Goal: Task Accomplishment & Management: Manage account settings

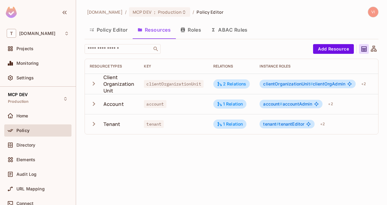
scroll to position [0, 60]
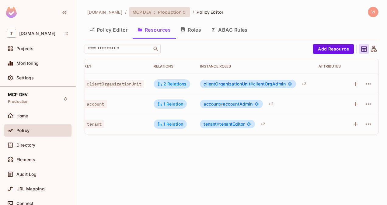
click at [144, 11] on div "MCP DEV : Production" at bounding box center [156, 12] width 47 height 6
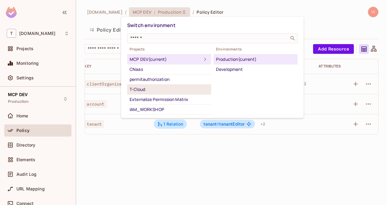
click at [161, 87] on div "T-Cloud" at bounding box center [169, 89] width 79 height 7
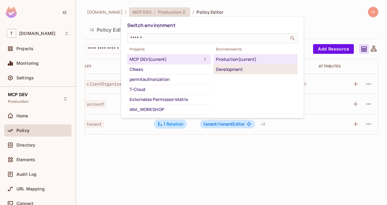
click at [234, 69] on div "Development" at bounding box center [255, 69] width 79 height 7
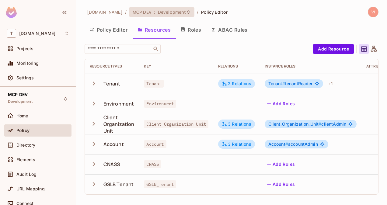
click at [165, 12] on span "Development" at bounding box center [172, 12] width 28 height 6
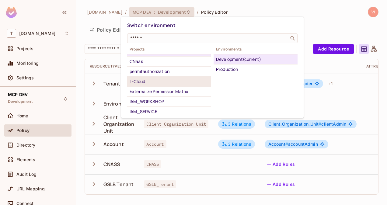
scroll to position [9, 0]
click at [158, 83] on div "T-Cloud" at bounding box center [169, 80] width 79 height 7
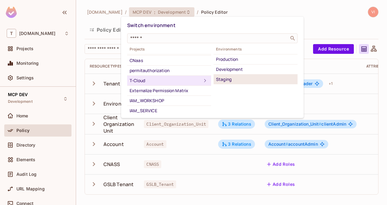
click at [244, 79] on div "Staging" at bounding box center [255, 79] width 79 height 7
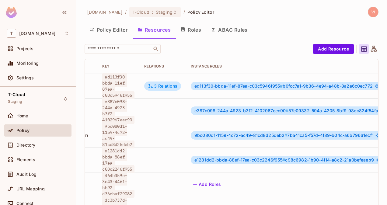
scroll to position [0, 144]
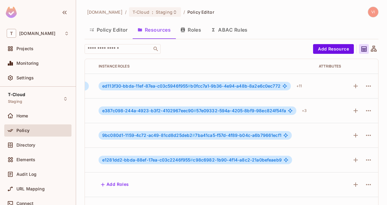
click at [193, 32] on button "Roles" at bounding box center [191, 29] width 30 height 15
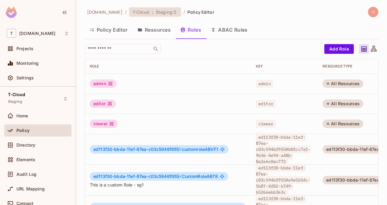
click at [150, 15] on div "T-Cloud : Staging" at bounding box center [155, 11] width 52 height 9
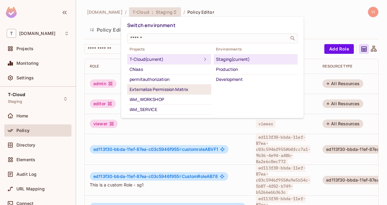
scroll to position [98, 0]
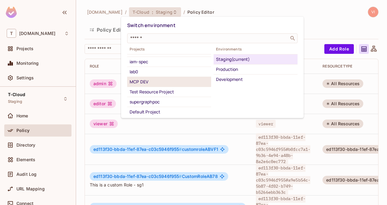
click at [150, 79] on div "MCP DEV" at bounding box center [169, 81] width 79 height 7
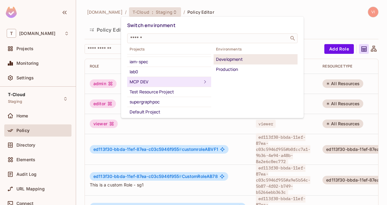
click at [242, 61] on div "Development" at bounding box center [255, 59] width 79 height 7
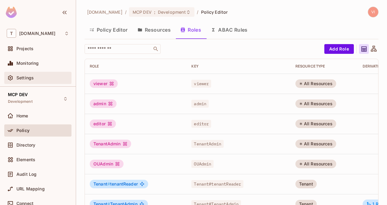
click at [36, 82] on div "Settings" at bounding box center [37, 78] width 67 height 12
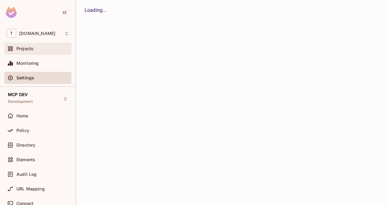
click at [38, 52] on div "Projects" at bounding box center [38, 48] width 62 height 7
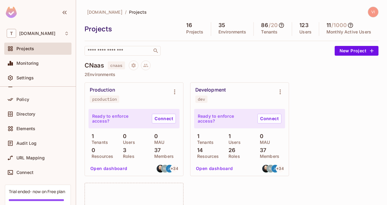
scroll to position [31, 0]
click at [35, 172] on div "Connect" at bounding box center [42, 173] width 53 height 5
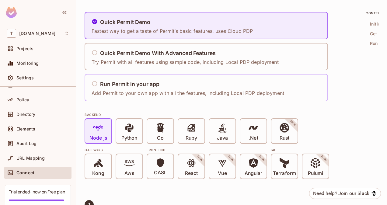
scroll to position [44, 0]
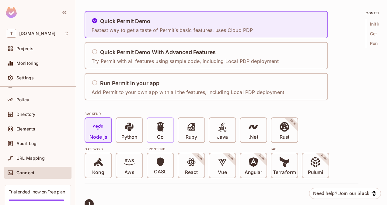
click at [169, 133] on div "Go" at bounding box center [160, 130] width 26 height 24
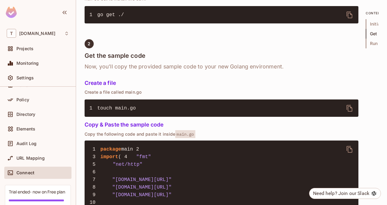
scroll to position [425, 0]
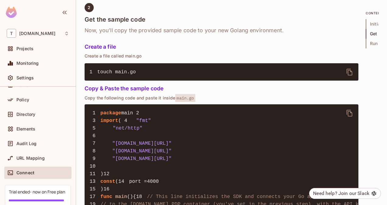
click at [350, 111] on icon "delete" at bounding box center [349, 113] width 7 height 7
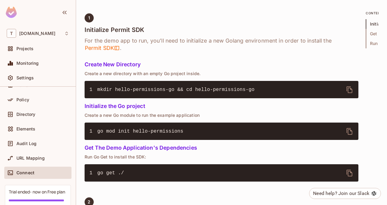
scroll to position [230, 0]
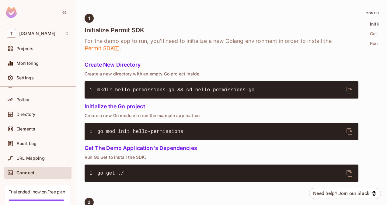
click at [104, 88] on span "mkdir hello-permissions-go && cd hello-permissions-go" at bounding box center [175, 89] width 157 height 5
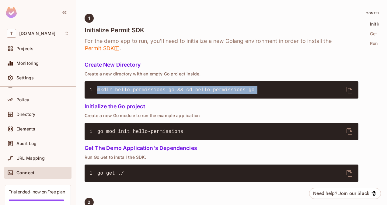
click at [246, 89] on pre "1 mkdir hello-permissions-go && cd hello-permissions-go" at bounding box center [222, 89] width 274 height 17
copy div "mkdir hello-permissions-go && cd hello-permissions-go"
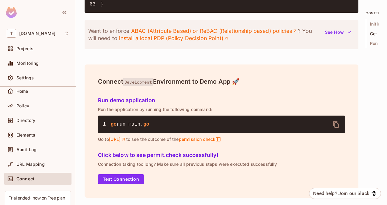
scroll to position [942, 0]
click at [187, 42] on link "install a local PDP (Policy Decision Point)" at bounding box center [174, 38] width 110 height 7
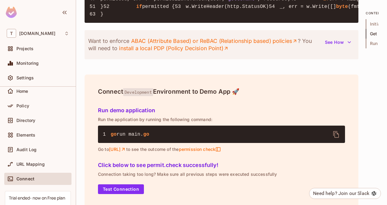
scroll to position [712, 0]
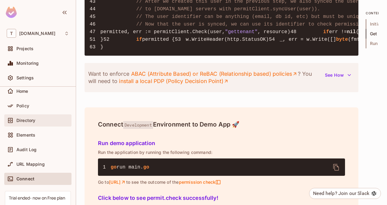
click at [30, 120] on span "Directory" at bounding box center [25, 120] width 19 height 5
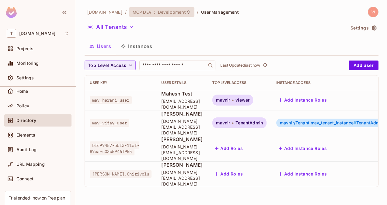
click at [173, 15] on div "MCP DEV : Development" at bounding box center [162, 11] width 66 height 9
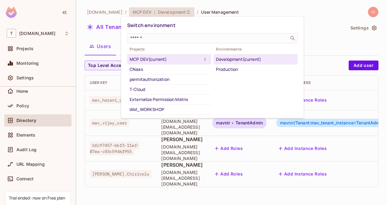
click at [181, 204] on div at bounding box center [193, 102] width 387 height 205
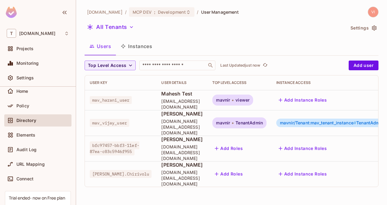
click at [155, 45] on button "Instances" at bounding box center [136, 46] width 41 height 15
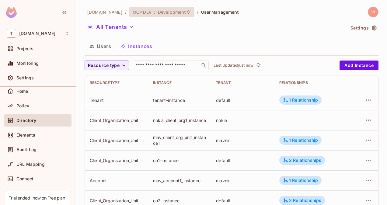
click at [168, 10] on span "Development" at bounding box center [172, 12] width 28 height 6
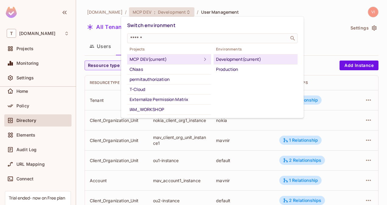
click at [241, 56] on div "Development (current)" at bounding box center [255, 59] width 79 height 7
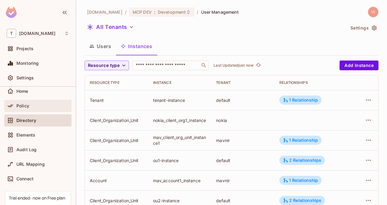
click at [15, 110] on div "Policy" at bounding box center [37, 106] width 67 height 12
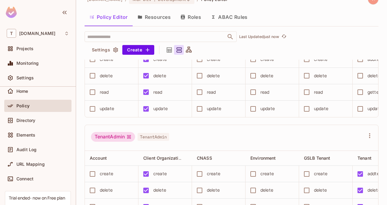
scroll to position [236, 0]
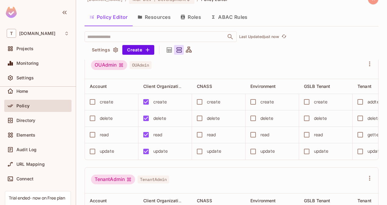
click at [158, 19] on button "Resources" at bounding box center [154, 16] width 43 height 15
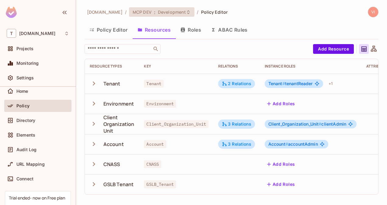
click at [167, 10] on span "Development" at bounding box center [172, 12] width 28 height 6
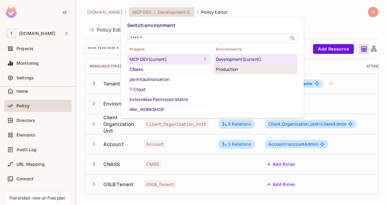
click at [242, 70] on div "Production" at bounding box center [255, 69] width 79 height 7
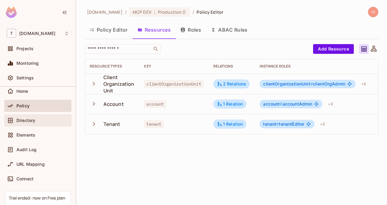
click at [43, 120] on div "Directory" at bounding box center [42, 120] width 53 height 5
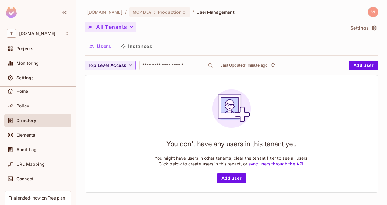
click at [133, 30] on icon "button" at bounding box center [132, 27] width 6 height 6
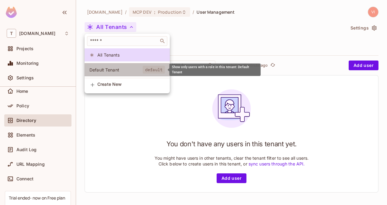
click at [132, 68] on span "Default Tenant" at bounding box center [116, 70] width 53 height 6
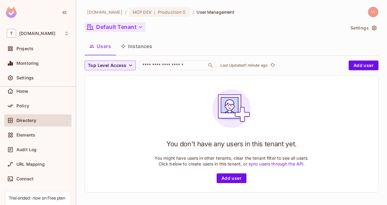
click at [137, 30] on button "Default Tenant" at bounding box center [115, 27] width 61 height 10
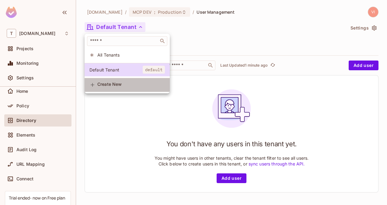
click at [121, 87] on span "Create New" at bounding box center [131, 84] width 68 height 5
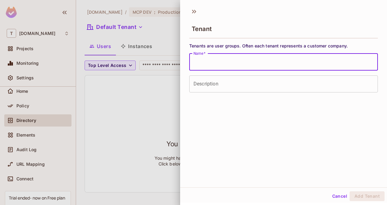
click at [197, 68] on input "Name   *" at bounding box center [283, 62] width 189 height 17
type input "******"
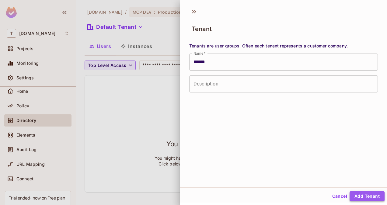
click at [366, 197] on button "Add Tenant" at bounding box center [367, 197] width 35 height 10
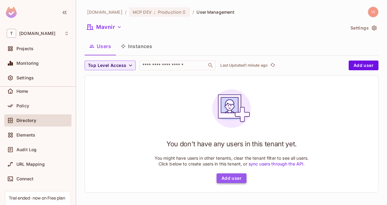
click at [227, 176] on button "Add user" at bounding box center [232, 179] width 30 height 10
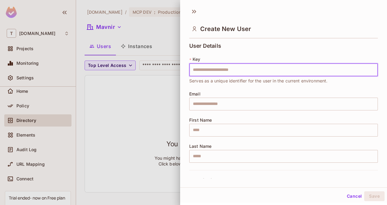
click at [246, 69] on input "text" at bounding box center [283, 70] width 189 height 13
type input "*****"
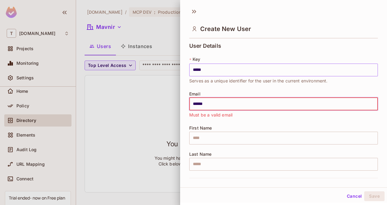
type input "**********"
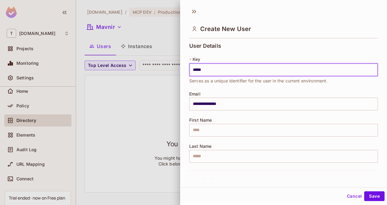
click at [227, 71] on input "*****" at bounding box center [283, 70] width 189 height 13
type input "*"
type input "*****"
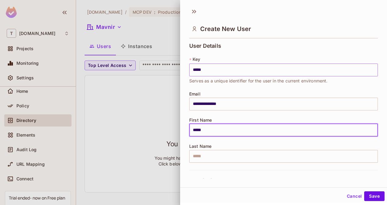
type input "*****"
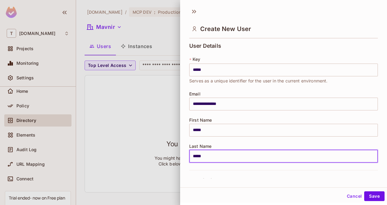
type input "*****"
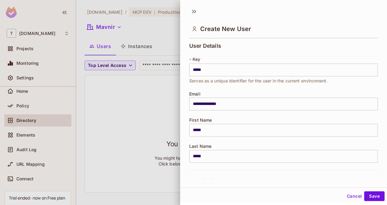
click at [255, 137] on div "**********" at bounding box center [283, 106] width 189 height 127
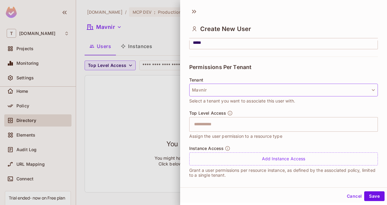
scroll to position [114, 0]
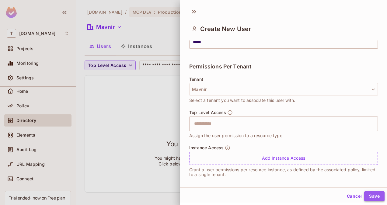
click at [374, 196] on button "Save" at bounding box center [375, 197] width 20 height 10
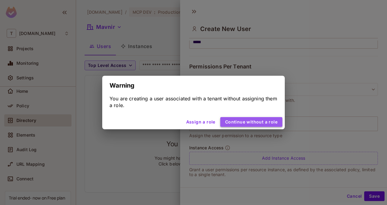
click at [257, 124] on button "Continue without a role" at bounding box center [252, 122] width 62 height 10
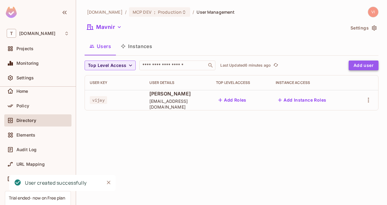
click at [362, 63] on button "Add user" at bounding box center [364, 66] width 30 height 10
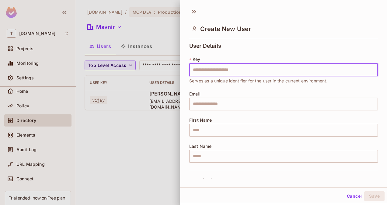
click at [238, 69] on input "text" at bounding box center [283, 70] width 189 height 13
type input "******"
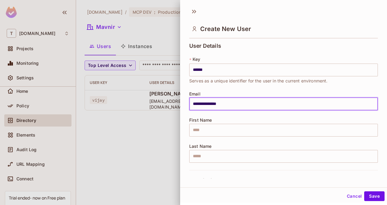
click at [235, 106] on input "**********" at bounding box center [283, 104] width 189 height 13
type input "**********"
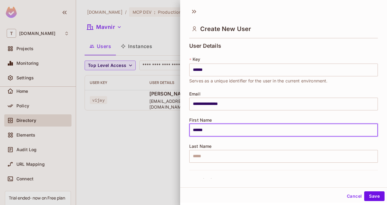
type input "******"
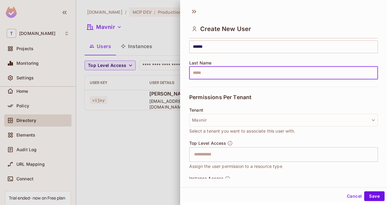
scroll to position [118, 0]
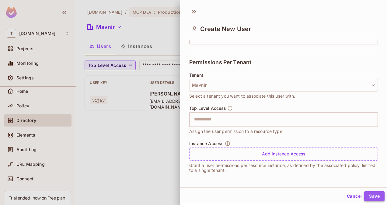
click at [374, 197] on button "Save" at bounding box center [375, 197] width 20 height 10
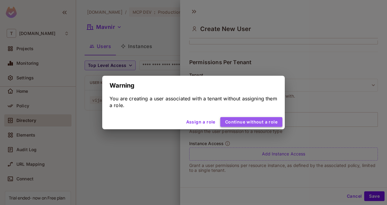
click at [275, 121] on button "Continue without a role" at bounding box center [252, 122] width 62 height 10
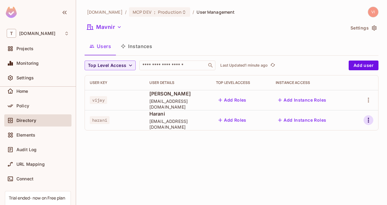
click at [369, 119] on icon "button" at bounding box center [368, 120] width 7 height 7
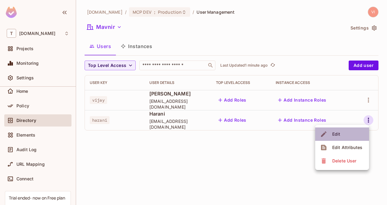
click at [347, 133] on li "Edit" at bounding box center [343, 134] width 54 height 13
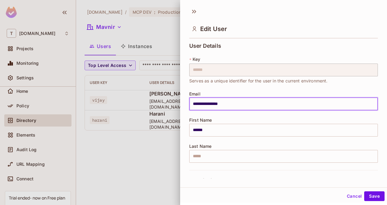
click at [201, 105] on input "**********" at bounding box center [283, 104] width 189 height 13
type input "**********"
click at [201, 132] on input "******" at bounding box center [283, 130] width 189 height 13
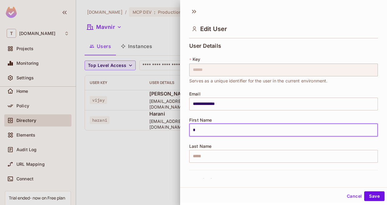
click at [201, 132] on input "*" at bounding box center [283, 130] width 189 height 13
type input "****"
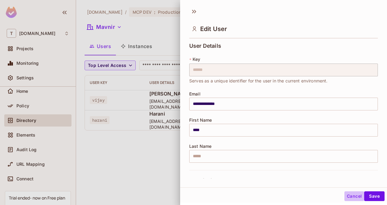
click at [352, 199] on button "Cancel" at bounding box center [355, 197] width 20 height 10
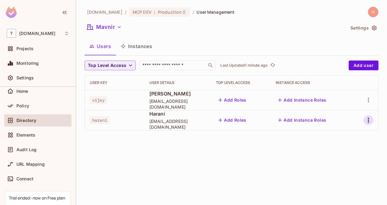
click at [369, 124] on button "button" at bounding box center [369, 120] width 10 height 10
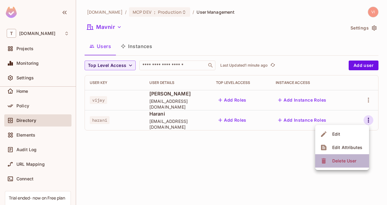
click at [352, 160] on div "Delete User" at bounding box center [345, 161] width 24 height 6
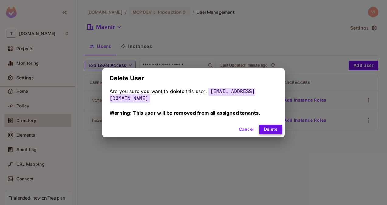
click at [264, 125] on button "Delete" at bounding box center [270, 130] width 23 height 10
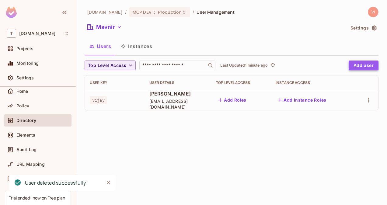
click at [374, 65] on button "Add user" at bounding box center [364, 66] width 30 height 10
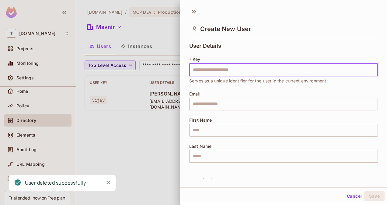
click at [256, 70] on input "text" at bounding box center [283, 70] width 189 height 13
type input "****"
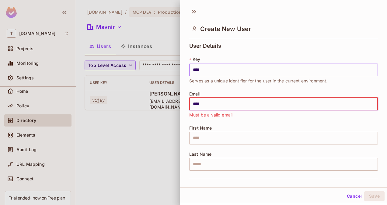
type input "**********"
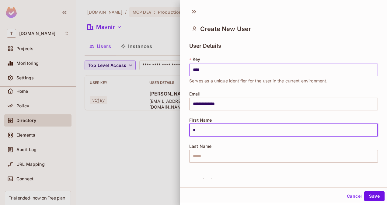
type input "*"
type input "****"
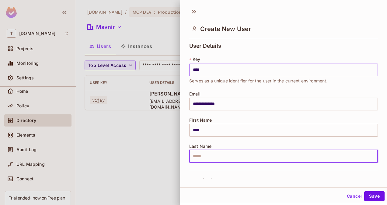
scroll to position [94, 0]
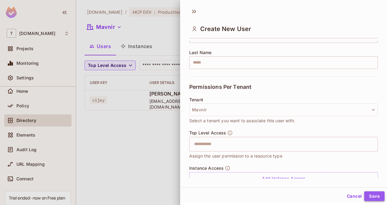
click at [372, 196] on button "Save" at bounding box center [375, 197] width 20 height 10
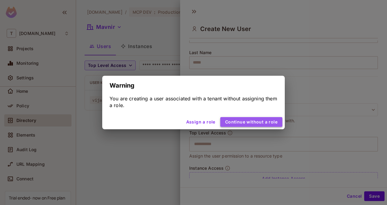
click at [253, 125] on button "Continue without a role" at bounding box center [252, 122] width 62 height 10
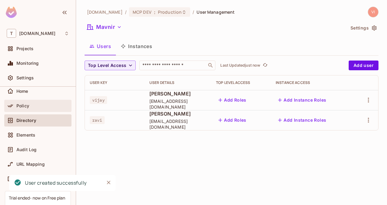
click at [38, 105] on div "Policy" at bounding box center [42, 106] width 53 height 5
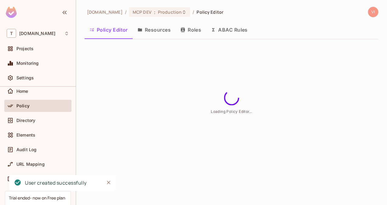
click at [164, 32] on button "Resources" at bounding box center [154, 29] width 43 height 15
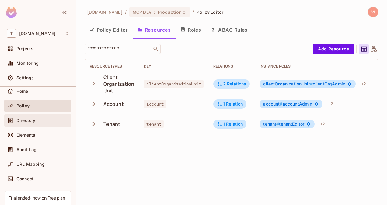
click at [48, 118] on div "Directory" at bounding box center [42, 120] width 53 height 5
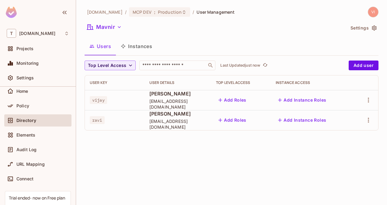
click at [150, 46] on button "Instances" at bounding box center [136, 46] width 41 height 15
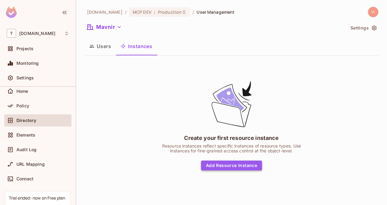
click at [241, 164] on button "Add Resource Instance" at bounding box center [231, 166] width 61 height 10
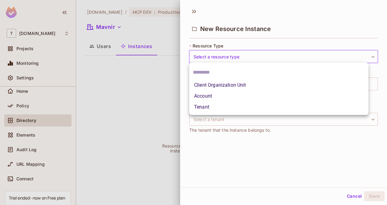
click at [238, 59] on body "T [DOMAIN_NAME] Projects Monitoring Settings MCP DEV Production Home Policy Dir…" at bounding box center [193, 102] width 387 height 205
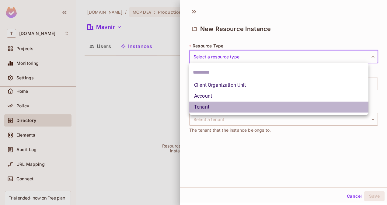
click at [222, 104] on li "Tenant" at bounding box center [278, 107] width 179 height 11
type input "******"
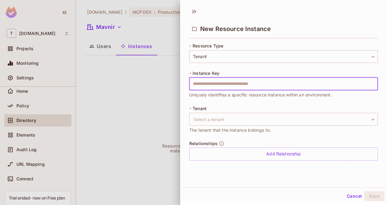
click at [215, 80] on input "text" at bounding box center [283, 84] width 189 height 13
click at [245, 82] on input "**********" at bounding box center [283, 84] width 189 height 13
type input "**********"
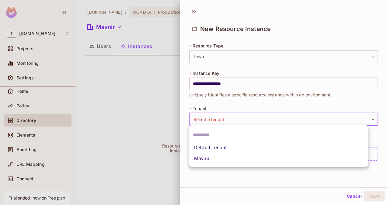
click at [226, 121] on body "**********" at bounding box center [193, 102] width 387 height 205
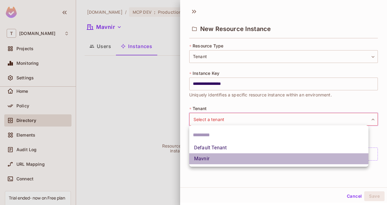
click at [214, 160] on li "Mavnir" at bounding box center [278, 159] width 179 height 11
type input "******"
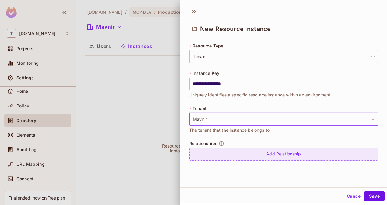
scroll to position [1, 0]
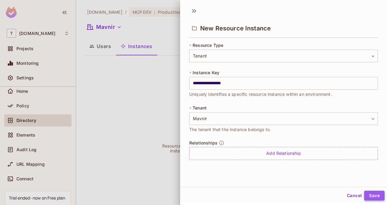
click at [374, 196] on button "Save" at bounding box center [375, 196] width 20 height 10
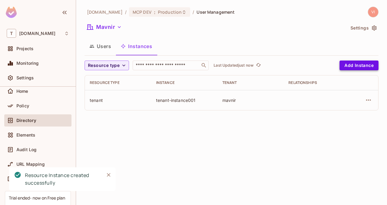
click at [364, 66] on button "Add Instance" at bounding box center [359, 66] width 39 height 10
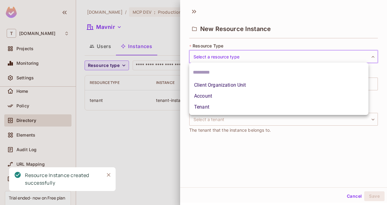
click at [269, 57] on body "T [DOMAIN_NAME] Projects Monitoring Settings MCP DEV Production Home Policy Dir…" at bounding box center [193, 102] width 387 height 205
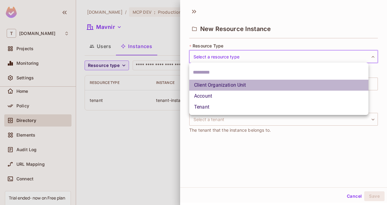
click at [246, 84] on li "Client Organization Unit" at bounding box center [278, 85] width 179 height 11
type input "**********"
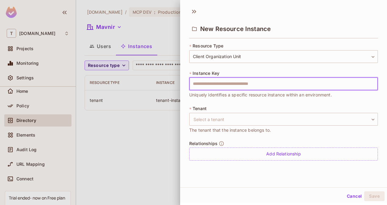
click at [232, 81] on input "text" at bounding box center [283, 84] width 189 height 13
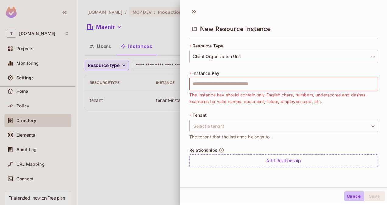
click at [355, 196] on button "Cancel" at bounding box center [355, 197] width 20 height 10
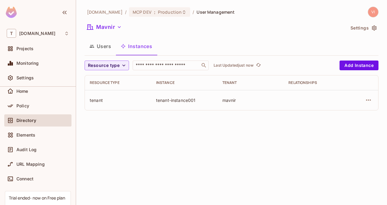
click at [227, 102] on div "mavnir" at bounding box center [251, 100] width 57 height 6
click at [107, 50] on button "Users" at bounding box center [100, 46] width 31 height 15
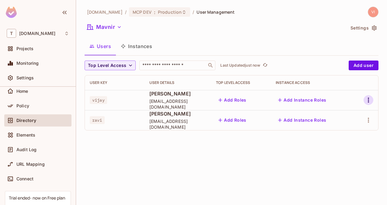
click at [369, 101] on icon "button" at bounding box center [368, 100] width 7 height 7
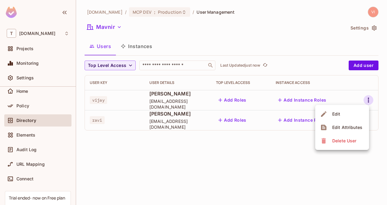
click at [350, 115] on li "Edit" at bounding box center [343, 114] width 54 height 13
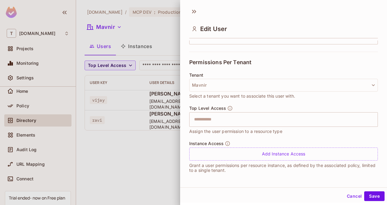
scroll to position [1, 0]
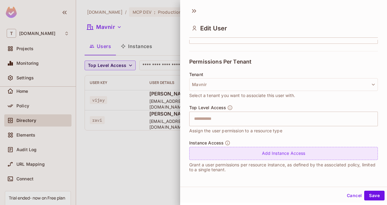
click at [297, 152] on div "Add Instance Access" at bounding box center [283, 153] width 189 height 13
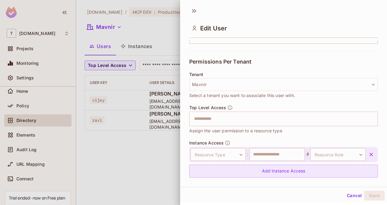
scroll to position [136, 0]
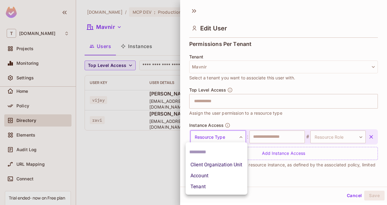
click at [229, 135] on body "**********" at bounding box center [193, 102] width 387 height 205
click at [212, 183] on li "Tenant" at bounding box center [217, 187] width 62 height 11
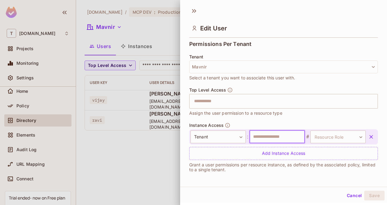
click at [281, 136] on input "text" at bounding box center [277, 137] width 55 height 13
click at [270, 136] on input "text" at bounding box center [277, 137] width 55 height 13
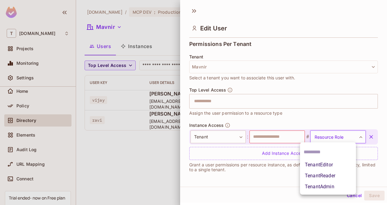
click at [338, 133] on body "**********" at bounding box center [193, 102] width 387 height 205
click at [324, 185] on li "TenantAdmin" at bounding box center [328, 187] width 56 height 11
type input "**********"
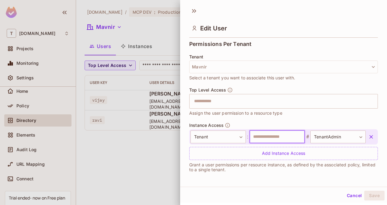
click at [269, 142] on input "text" at bounding box center [277, 137] width 55 height 13
click at [258, 129] on div "**********" at bounding box center [283, 136] width 189 height 15
click at [258, 132] on input "*" at bounding box center [277, 137] width 55 height 13
type input "**********"
click at [370, 194] on button "Save" at bounding box center [375, 196] width 20 height 10
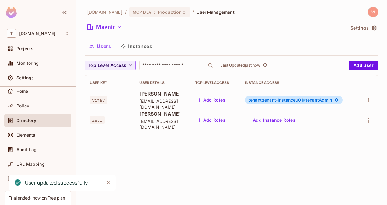
click at [140, 48] on button "Instances" at bounding box center [136, 46] width 41 height 15
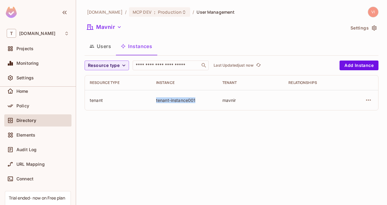
drag, startPoint x: 197, startPoint y: 101, endPoint x: 152, endPoint y: 99, distance: 44.5
click at [152, 99] on td "tenant-instance001" at bounding box center [184, 100] width 66 height 20
copy div "tenant-instance001"
click at [104, 47] on button "Users" at bounding box center [100, 46] width 31 height 15
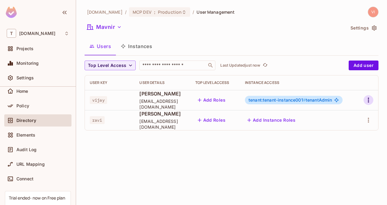
click at [369, 101] on icon "button" at bounding box center [368, 100] width 1 height 5
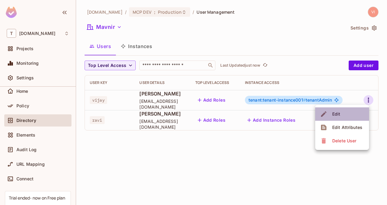
click at [346, 117] on li "Edit" at bounding box center [343, 114] width 54 height 13
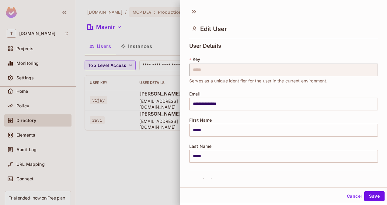
scroll to position [136, 0]
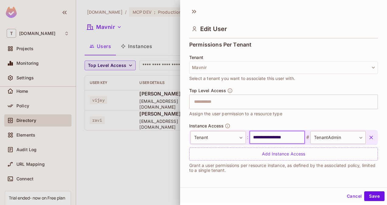
click at [287, 138] on input "**********" at bounding box center [277, 137] width 55 height 13
click at [373, 196] on button "Save" at bounding box center [375, 197] width 20 height 10
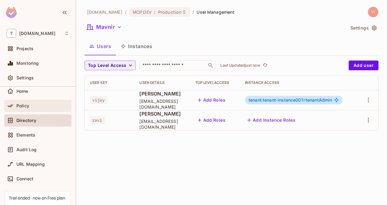
click at [19, 106] on span "Policy" at bounding box center [22, 106] width 13 height 5
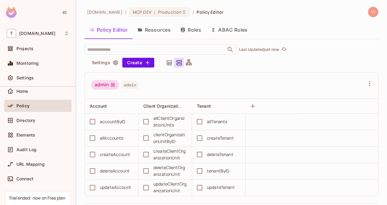
click at [157, 34] on button "Resources" at bounding box center [154, 29] width 43 height 15
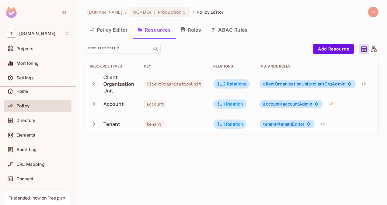
click at [119, 32] on button "Policy Editor" at bounding box center [109, 29] width 48 height 15
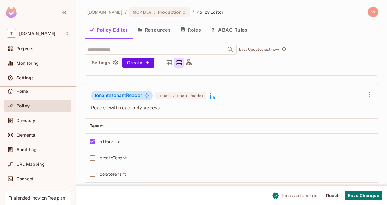
scroll to position [20, 0]
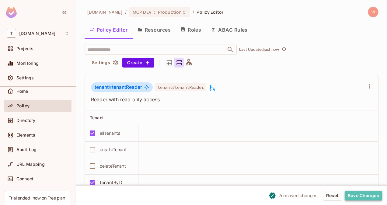
click at [371, 197] on button "Save Changes" at bounding box center [363, 196] width 37 height 10
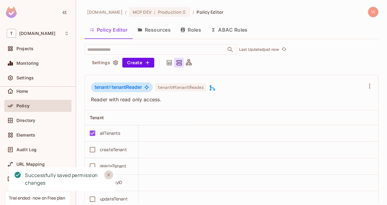
click at [108, 175] on icon "Close" at bounding box center [109, 175] width 4 height 4
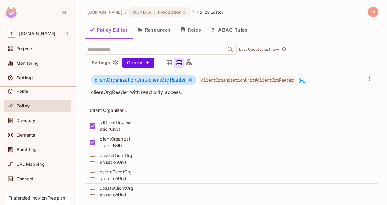
scroll to position [1085, 0]
click at [110, 152] on div "createClientOrganizationUnit" at bounding box center [117, 158] width 34 height 13
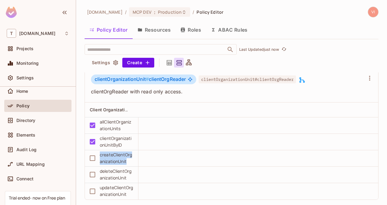
click at [110, 152] on div "createClientOrganizationUnit" at bounding box center [117, 158] width 34 height 13
copy div "createClientOrganizationUnit"
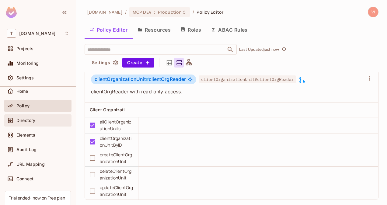
click at [27, 121] on span "Directory" at bounding box center [25, 120] width 19 height 5
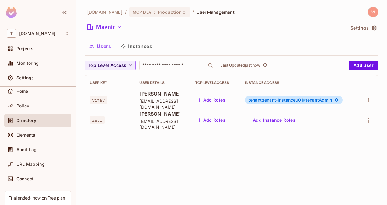
click at [98, 99] on span "vijay" at bounding box center [98, 100] width 17 height 8
copy span "vijay"
click at [267, 99] on span "tenant:tenant-instance001 #" at bounding box center [277, 99] width 57 height 5
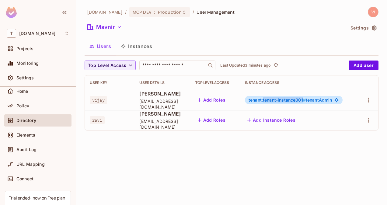
click at [297, 99] on span "tenant:tenant-instance001 #" at bounding box center [277, 99] width 57 height 5
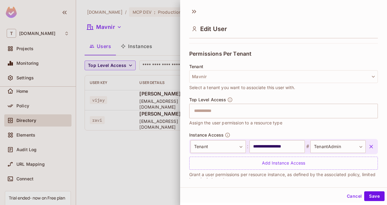
scroll to position [136, 0]
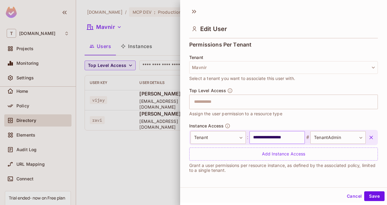
click at [280, 138] on input "**********" at bounding box center [277, 137] width 55 height 13
click at [125, 154] on div at bounding box center [193, 102] width 387 height 205
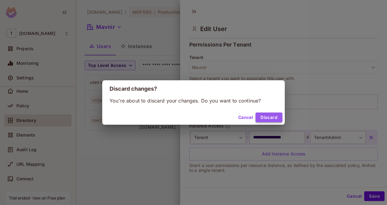
click at [259, 114] on button "Discard" at bounding box center [269, 118] width 27 height 10
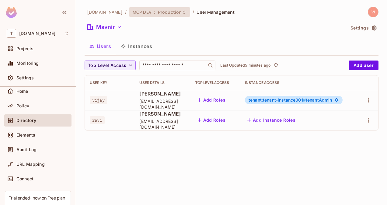
click at [158, 10] on span "Production" at bounding box center [170, 12] width 24 height 6
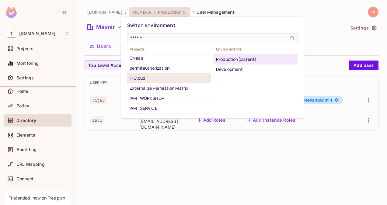
scroll to position [11, 0]
click at [152, 75] on div "T-Cloud" at bounding box center [169, 78] width 79 height 7
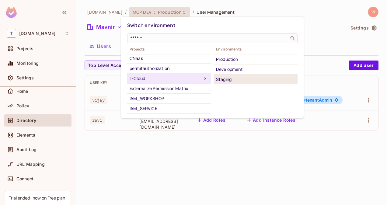
click at [244, 79] on div "Staging" at bounding box center [255, 79] width 79 height 7
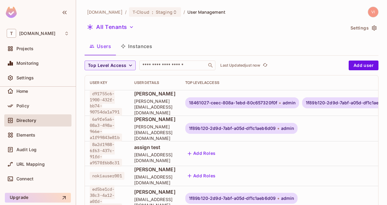
scroll to position [1, 0]
